Goal: Register for event/course

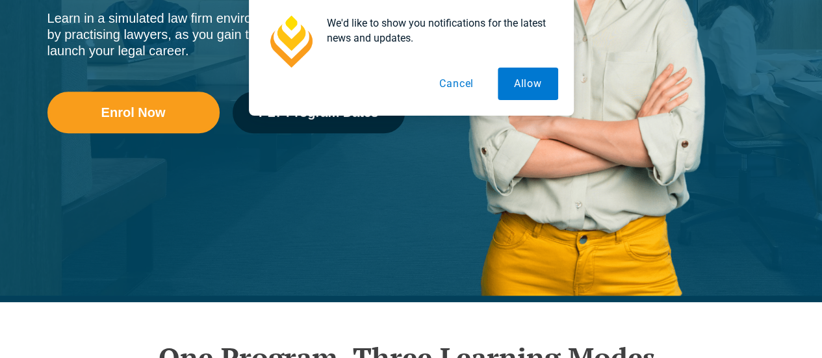
click at [449, 85] on button "Cancel" at bounding box center [456, 84] width 67 height 33
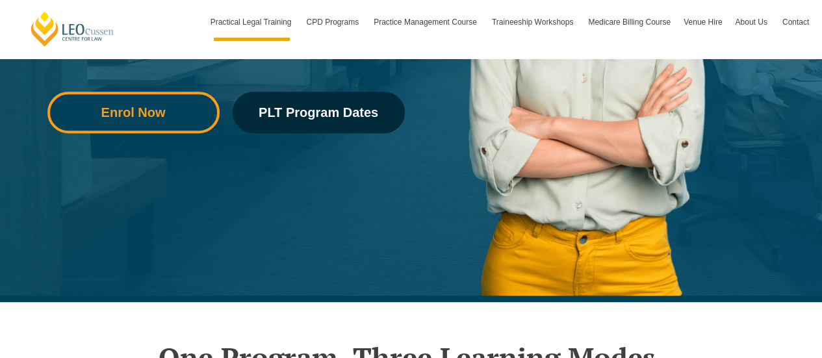
click at [164, 116] on span "Enrol Now" at bounding box center [133, 112] width 64 height 13
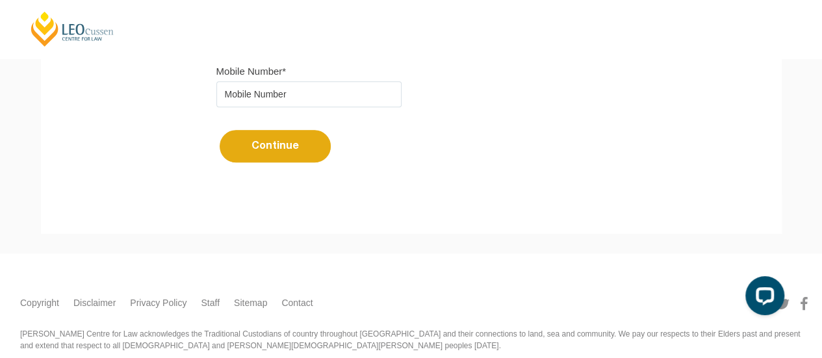
scroll to position [359, 0]
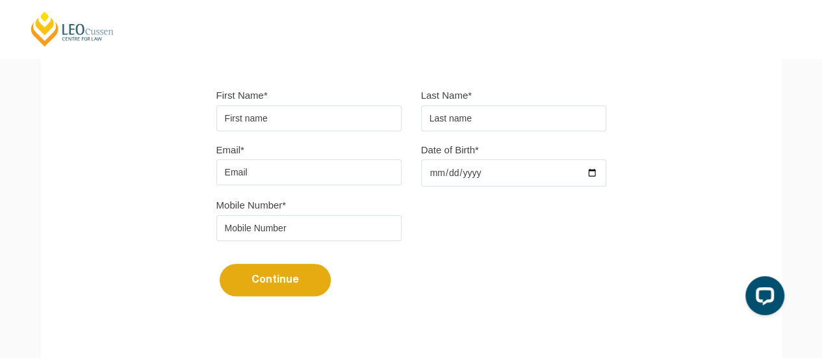
click at [309, 120] on input "First Name*" at bounding box center [309, 118] width 185 height 26
type input "Sanjana"
click at [436, 114] on input "text" at bounding box center [513, 118] width 185 height 26
type input "Rajasekaran"
click at [333, 172] on input "Email*" at bounding box center [309, 172] width 185 height 26
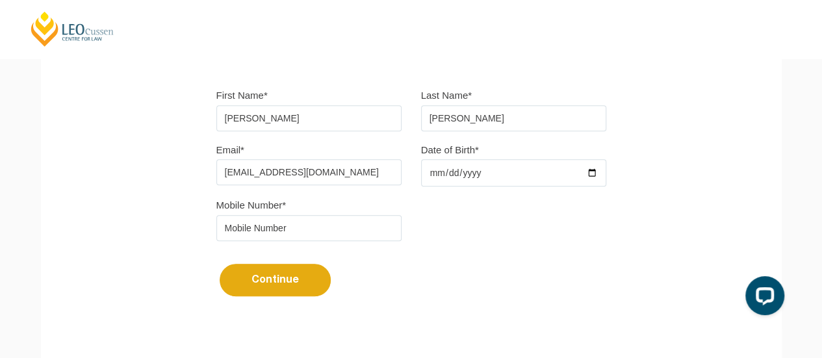
type input "sanjana060602@gmail.com"
click at [492, 175] on input "Date of Birth*" at bounding box center [513, 172] width 185 height 27
type input "2002-06-06"
click at [272, 224] on input "tel" at bounding box center [309, 228] width 185 height 26
type input "0480315551"
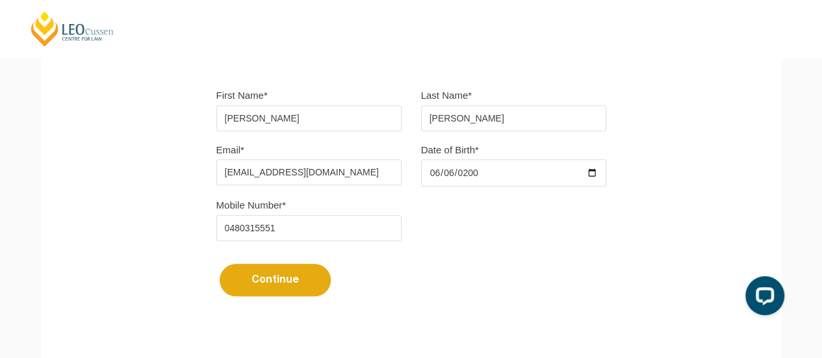
click at [296, 283] on button "Continue" at bounding box center [275, 280] width 111 height 33
select select
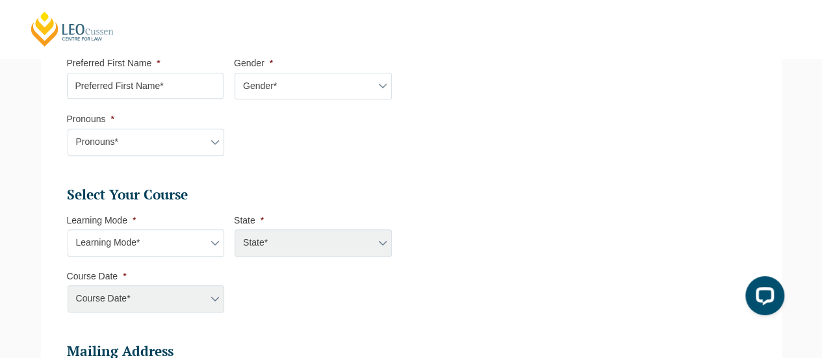
scroll to position [544, 0]
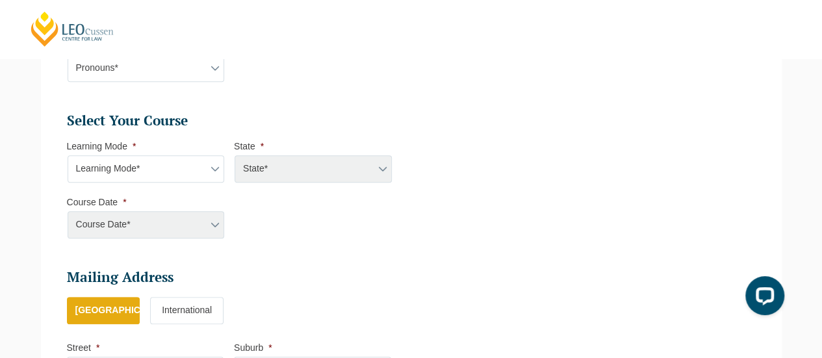
click at [200, 168] on select "Learning Mode* Online Full Time Learning Online Part Time Learning Blended Full…" at bounding box center [146, 168] width 157 height 27
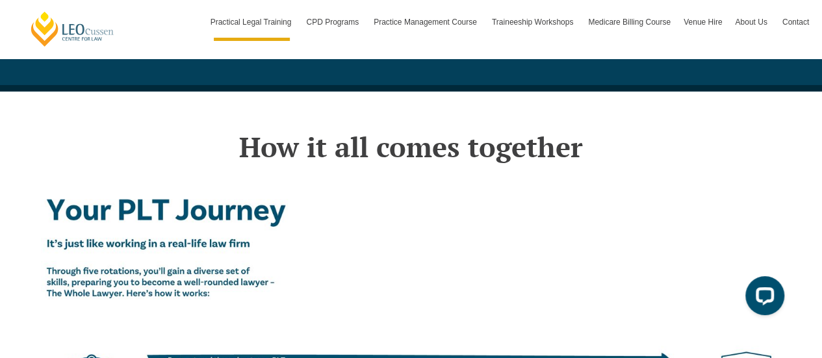
scroll to position [2120, 0]
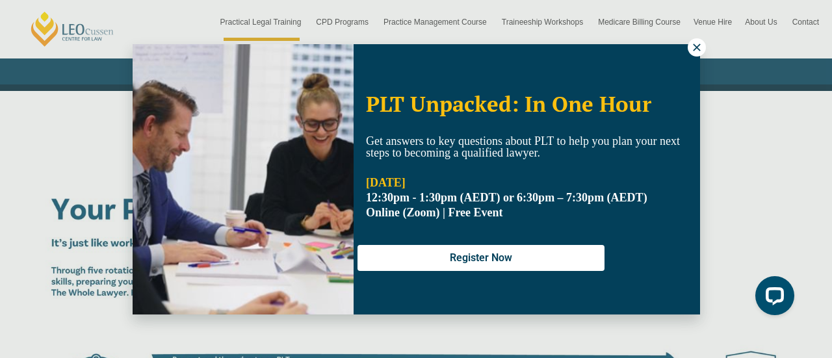
click at [687, 53] on div "PLT Unpacked: In One Hour Get answers to key questions about PLT to help you pl…" at bounding box center [417, 179] width 568 height 270
click at [698, 52] on icon at bounding box center [697, 48] width 12 height 12
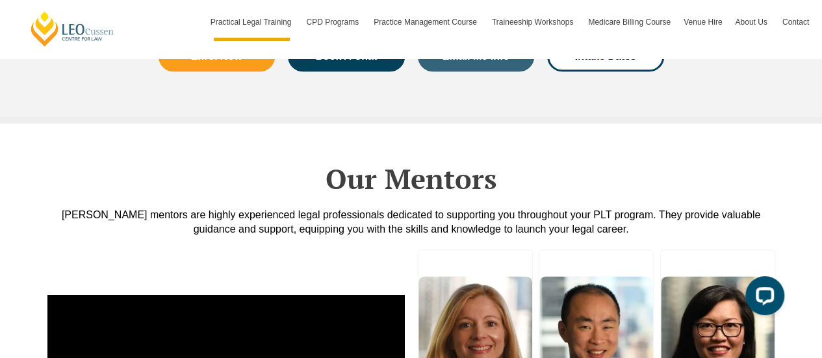
scroll to position [2874, 0]
